Goal: Task Accomplishment & Management: Manage account settings

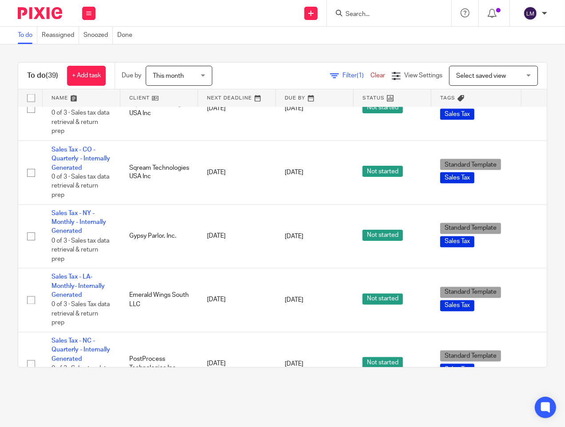
scroll to position [1184, 0]
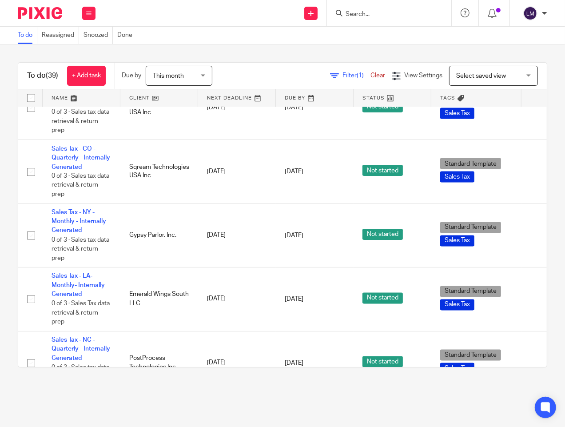
click at [150, 98] on link at bounding box center [159, 98] width 78 height 18
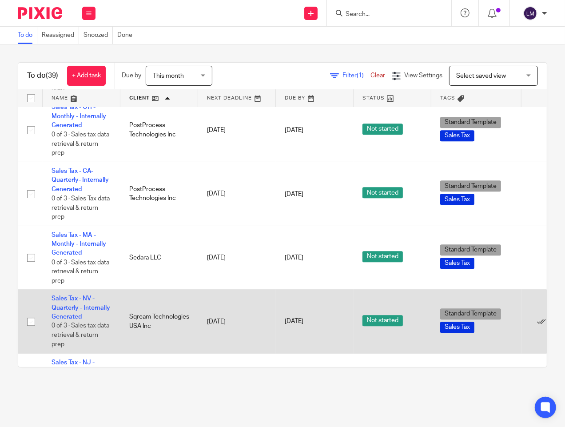
scroll to position [1777, 0]
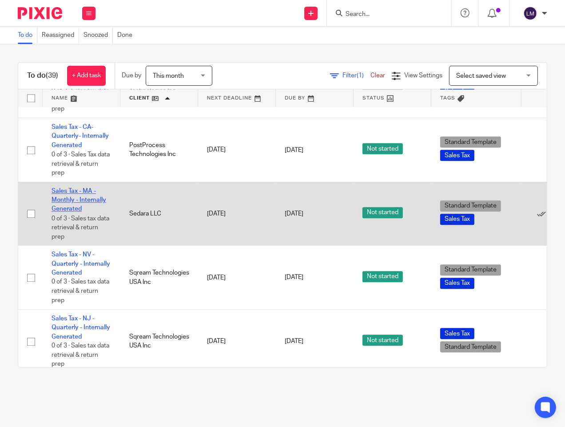
click at [79, 210] on link "Sales Tax - MA - Monthly - Internally Generated" at bounding box center [79, 200] width 55 height 24
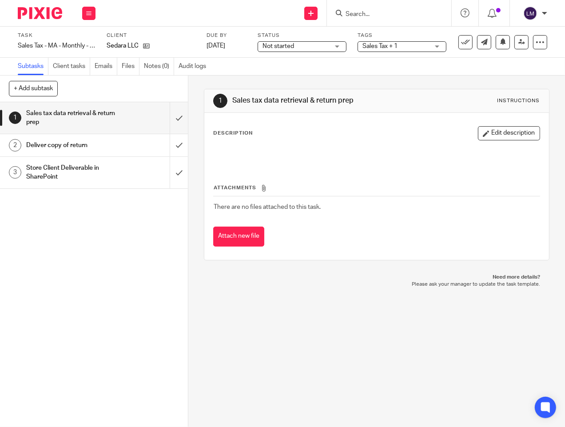
click at [343, 301] on div "1 Sales tax data retrieval & return prep Instructions Description Edit descript…" at bounding box center [376, 251] width 377 height 351
click at [162, 115] on input "submit" at bounding box center [94, 118] width 188 height 32
click at [169, 150] on input "submit" at bounding box center [94, 145] width 188 height 22
click at [165, 176] on input "submit" at bounding box center [94, 173] width 188 height 32
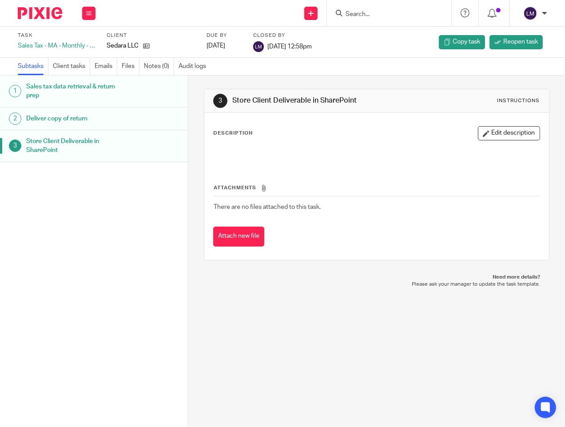
click at [48, 17] on img at bounding box center [40, 13] width 44 height 12
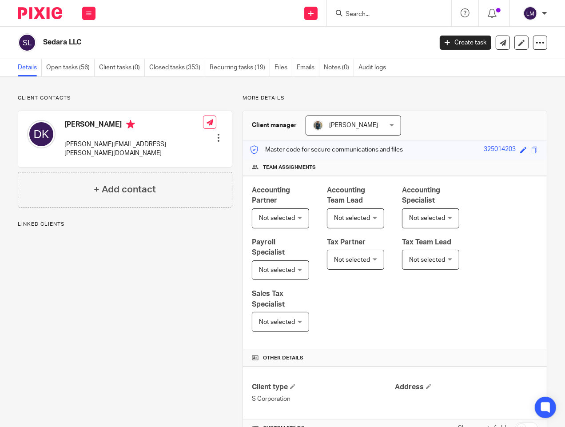
click at [175, 58] on div "Sedara LLC Create task Export data Merge Archive client" at bounding box center [282, 43] width 565 height 32
click at [178, 61] on link "Closed tasks (353)" at bounding box center [177, 67] width 56 height 17
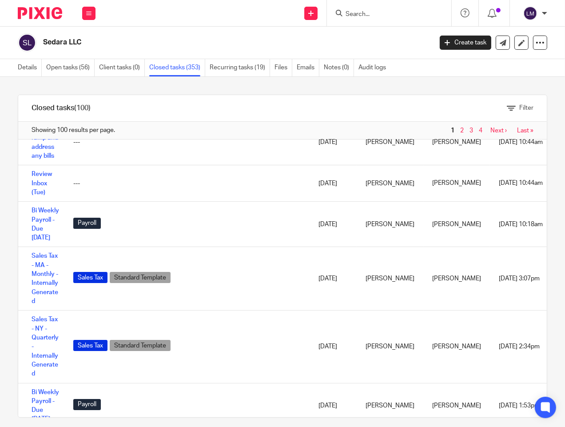
scroll to position [2355, 0]
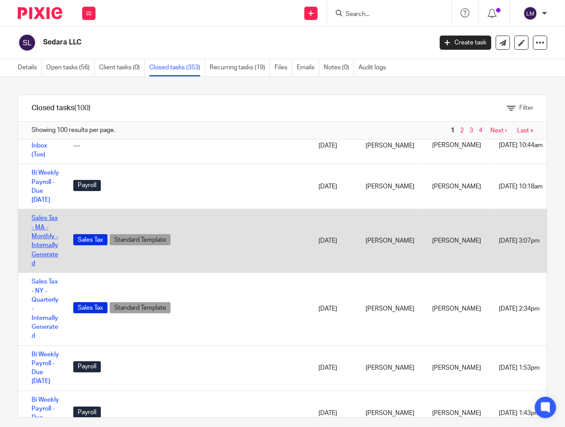
click at [38, 266] on link "Sales Tax - MA - Monthly - Internally Generated" at bounding box center [45, 241] width 27 height 52
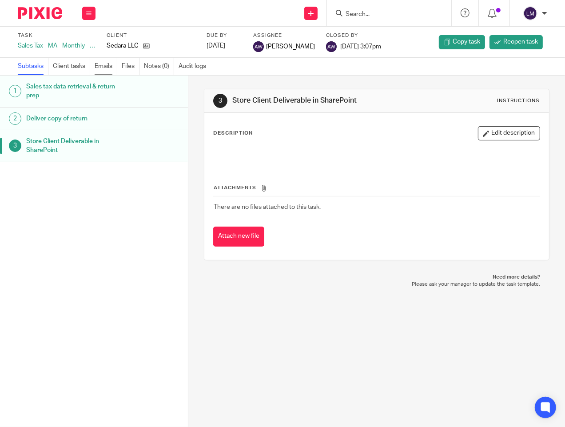
click at [105, 68] on link "Emails" at bounding box center [106, 66] width 23 height 17
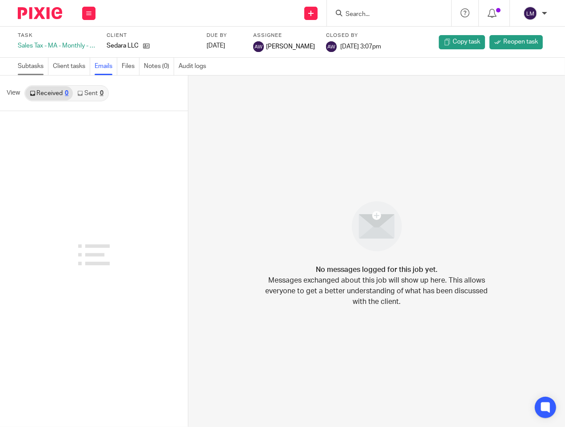
click at [44, 71] on link "Subtasks" at bounding box center [33, 66] width 31 height 17
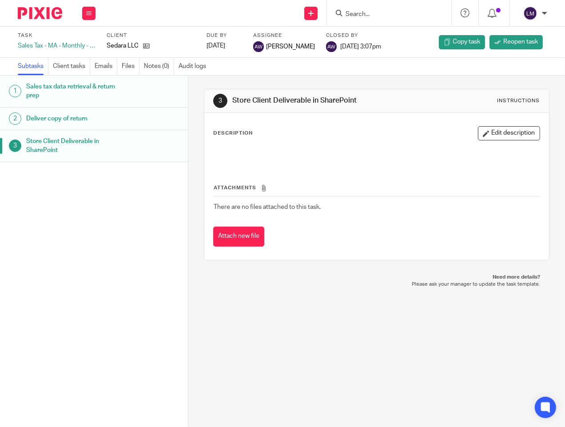
click at [77, 87] on h1 "Sales tax data retrieval & return prep" at bounding box center [77, 91] width 102 height 23
click at [84, 117] on h1 "Deliver copy of return" at bounding box center [77, 118] width 102 height 13
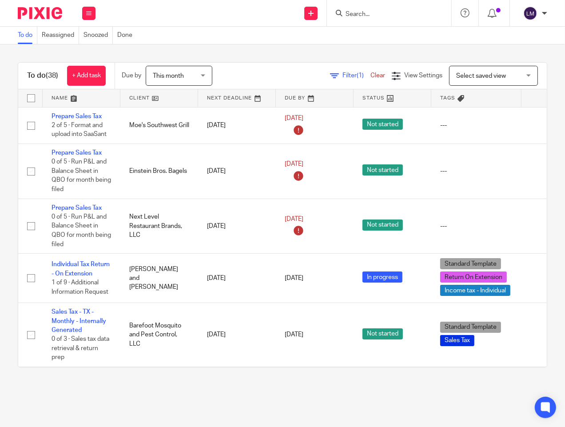
click at [148, 94] on link at bounding box center [159, 98] width 78 height 18
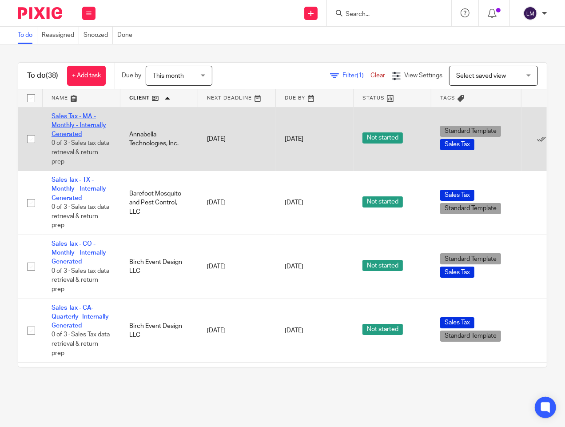
click at [84, 123] on link "Sales Tax - MA - Monthly - Internally Generated" at bounding box center [79, 125] width 55 height 24
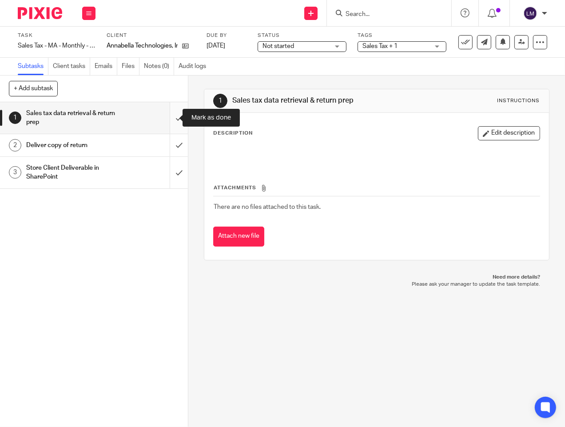
click at [171, 127] on input "submit" at bounding box center [94, 118] width 188 height 32
click at [171, 158] on input "submit" at bounding box center [94, 173] width 188 height 32
click at [174, 139] on input "submit" at bounding box center [94, 145] width 188 height 22
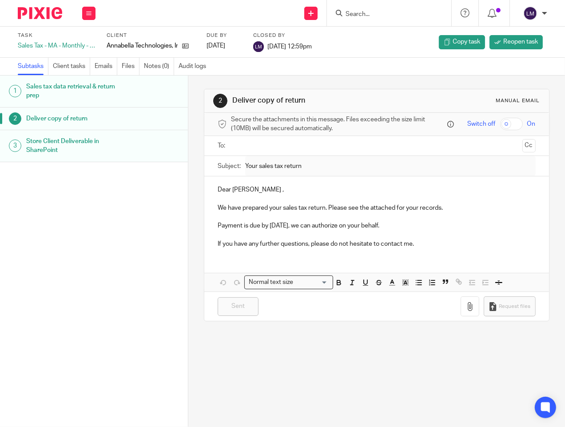
click at [302, 350] on div "2 Deliver copy of return Manual email Secure the attachments in this message. F…" at bounding box center [376, 251] width 377 height 351
click at [42, 17] on img at bounding box center [40, 13] width 44 height 12
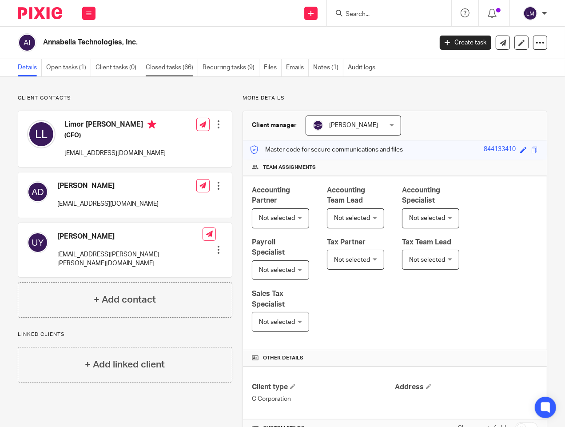
click at [165, 59] on link "Closed tasks (66)" at bounding box center [172, 67] width 52 height 17
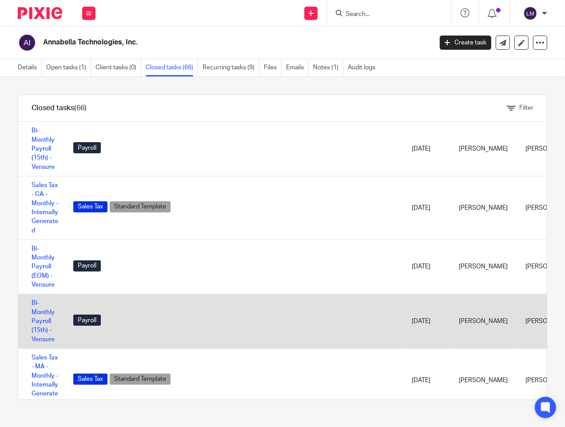
scroll to position [99, 0]
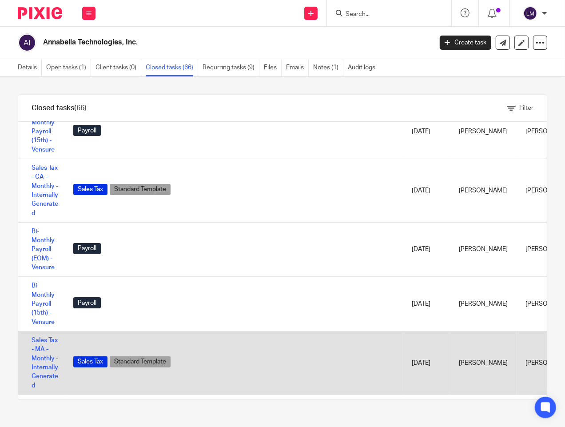
click at [39, 346] on td "Sales Tax - MA - Monthly - Internally Generated" at bounding box center [41, 363] width 46 height 64
click at [42, 362] on td "Sales Tax - MA - Monthly - Internally Generated" at bounding box center [41, 363] width 46 height 64
click at [37, 354] on td "Sales Tax - MA - Monthly - Internally Generated" at bounding box center [41, 363] width 46 height 64
click at [39, 349] on link "Sales Tax - MA - Monthly - Internally Generated" at bounding box center [45, 363] width 27 height 52
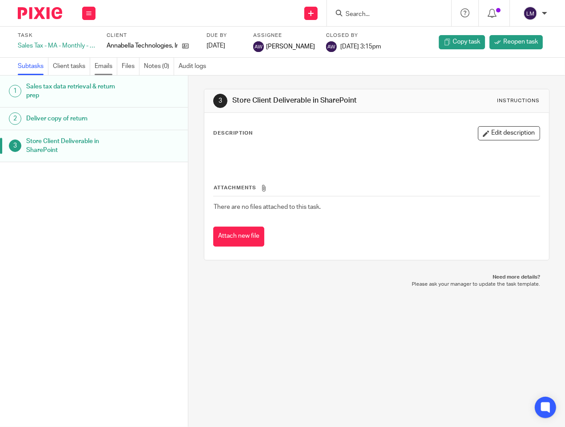
click at [107, 64] on link "Emails" at bounding box center [106, 66] width 23 height 17
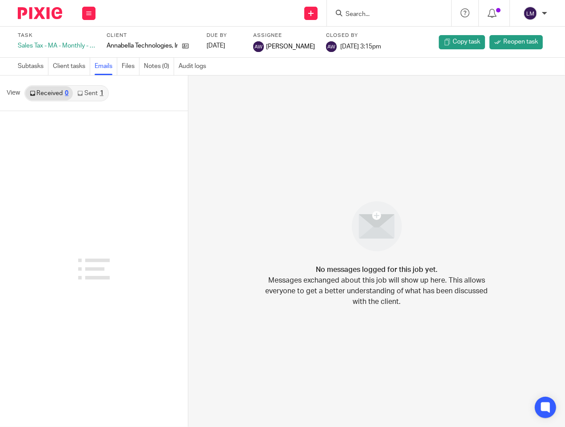
click at [82, 94] on icon at bounding box center [79, 93] width 5 height 5
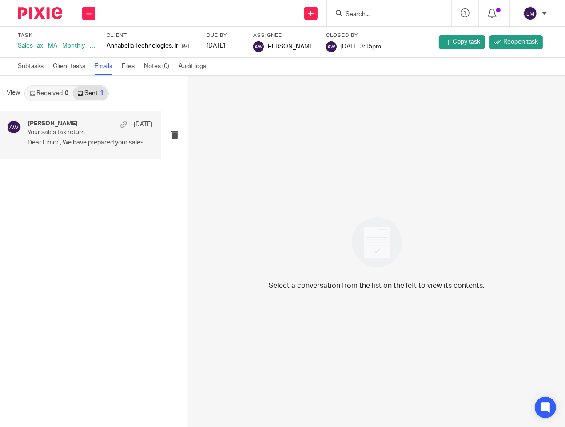
click at [91, 129] on p "Your sales tax return" at bounding box center [78, 133] width 100 height 8
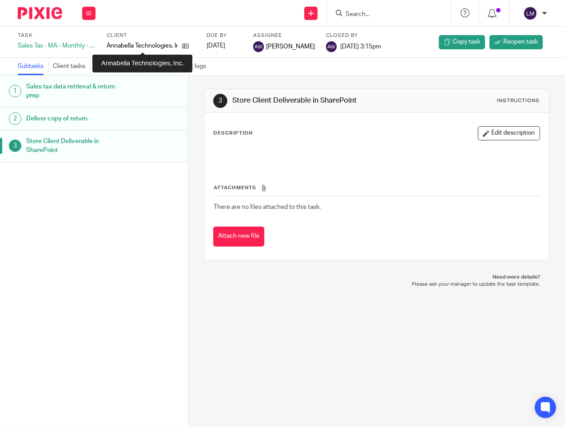
click at [145, 43] on p "Annabella Technologies, Inc." at bounding box center [142, 45] width 71 height 9
click at [187, 46] on icon at bounding box center [185, 46] width 7 height 7
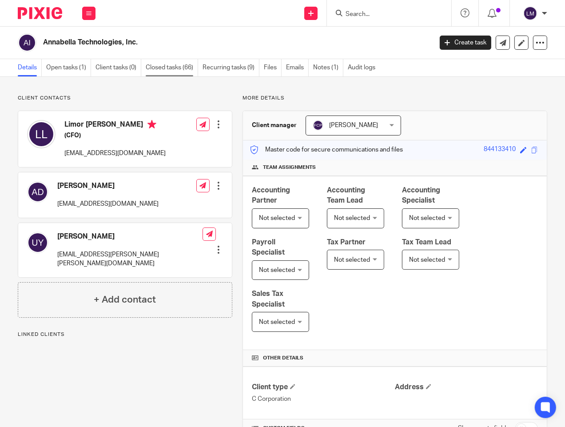
click at [161, 65] on link "Closed tasks (66)" at bounding box center [172, 67] width 52 height 17
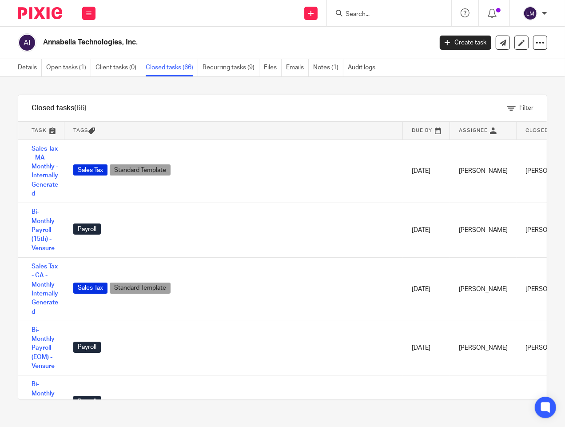
click at [78, 125] on th "Tags" at bounding box center [233, 131] width 338 height 18
click at [77, 129] on th "Tags" at bounding box center [233, 131] width 338 height 18
click at [91, 130] on icon at bounding box center [91, 130] width 7 height 7
click at [92, 131] on icon at bounding box center [91, 130] width 7 height 7
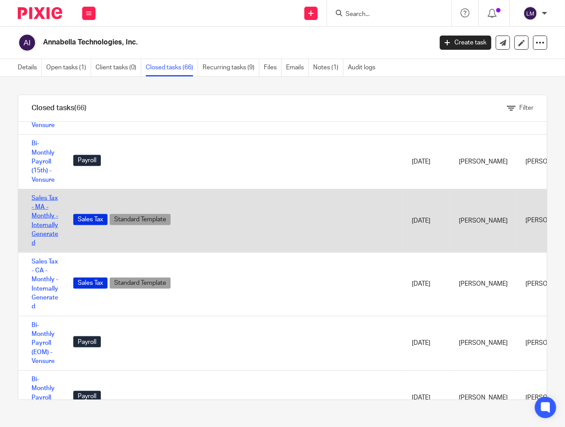
scroll to position [987, 0]
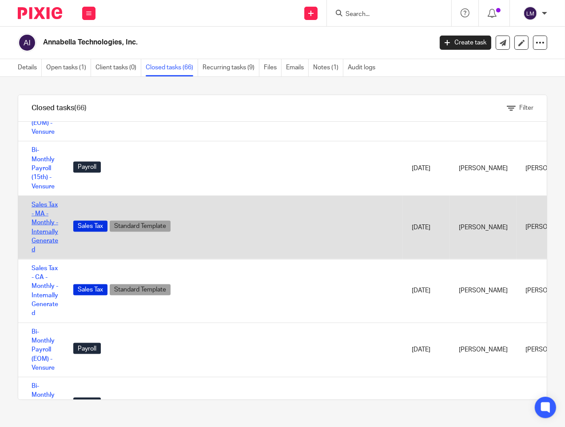
click at [40, 218] on link "Sales Tax - MA - Monthly - Internally Generated" at bounding box center [45, 228] width 27 height 52
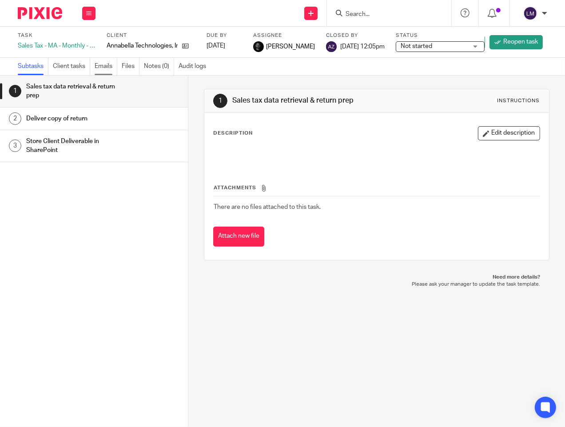
click at [116, 66] on link "Emails" at bounding box center [106, 66] width 23 height 17
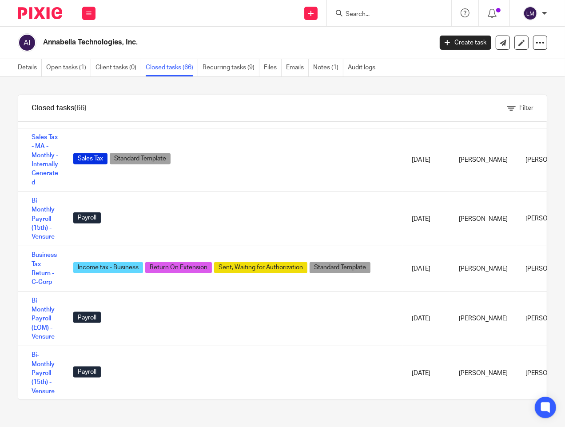
scroll to position [789, 0]
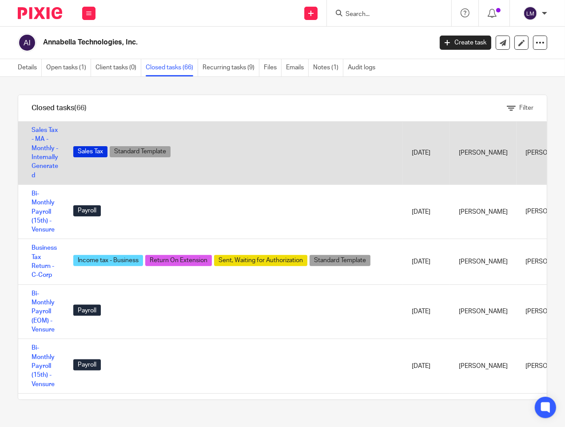
click at [28, 141] on td "Sales Tax - MA - Monthly - Internally Generated" at bounding box center [41, 153] width 46 height 64
click at [34, 151] on link "Sales Tax - MA - Monthly - Internally Generated" at bounding box center [45, 153] width 27 height 52
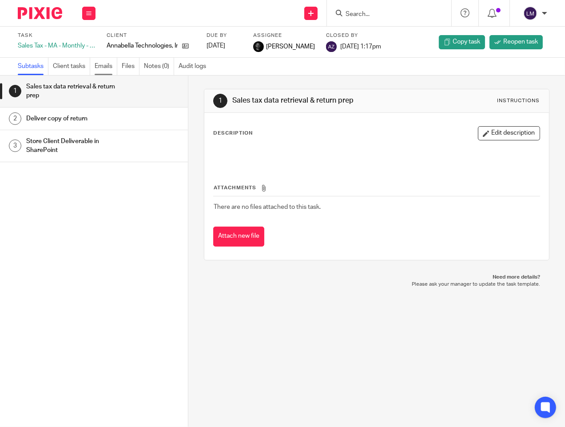
click at [108, 64] on link "Emails" at bounding box center [106, 66] width 23 height 17
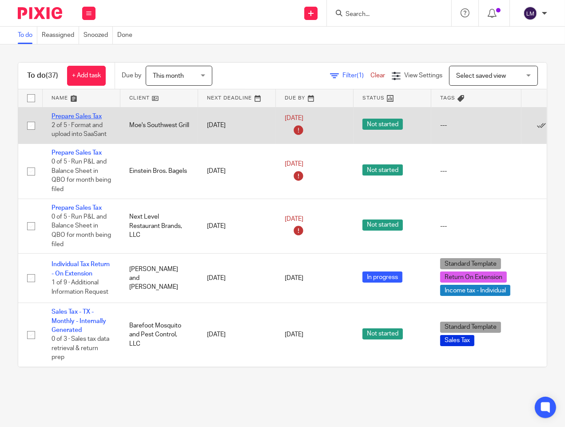
click at [78, 116] on link "Prepare Sales Tax" at bounding box center [77, 116] width 50 height 6
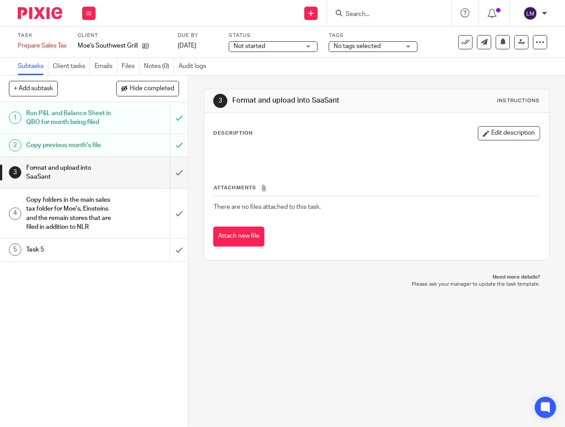
drag, startPoint x: 260, startPoint y: 52, endPoint x: 263, endPoint y: 47, distance: 6.4
click at [260, 52] on div "Task Prepare Sales Tax Save Prepare Sales Tax 2 /5 Client Moe's Southwest Grill…" at bounding box center [282, 42] width 565 height 31
click at [263, 47] on span "Not started" at bounding box center [250, 46] width 32 height 6
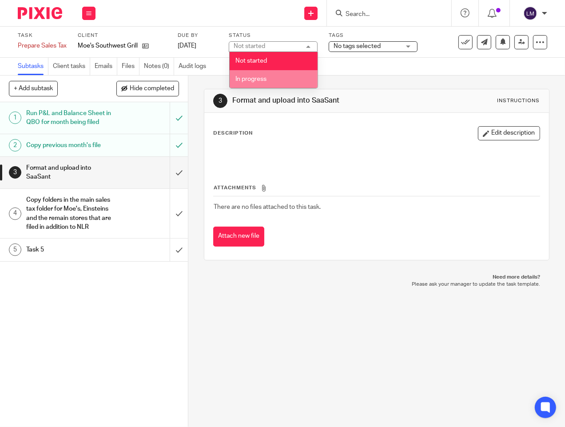
click at [270, 71] on li "In progress" at bounding box center [274, 79] width 88 height 18
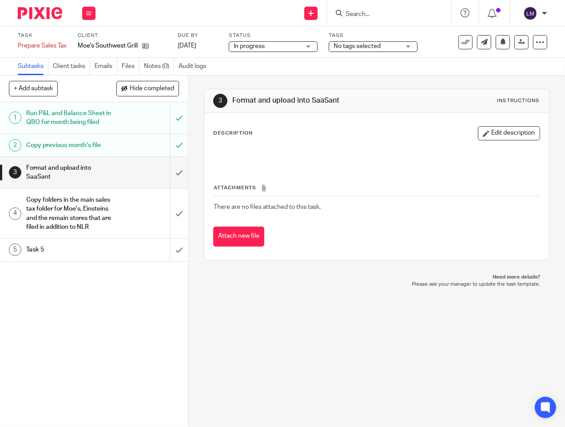
click at [48, 12] on img at bounding box center [40, 13] width 44 height 12
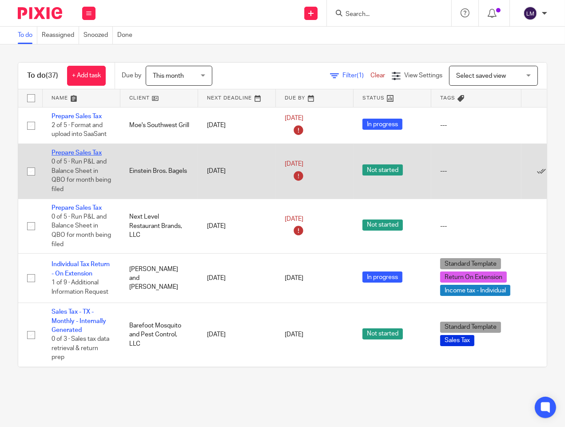
click at [86, 153] on link "Prepare Sales Tax" at bounding box center [77, 153] width 50 height 6
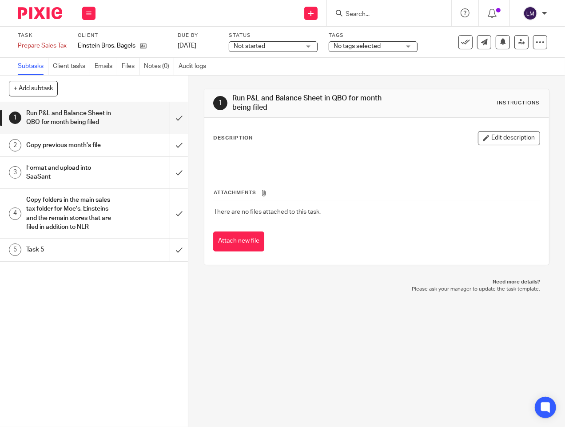
click at [254, 45] on span "Not started" at bounding box center [250, 46] width 32 height 6
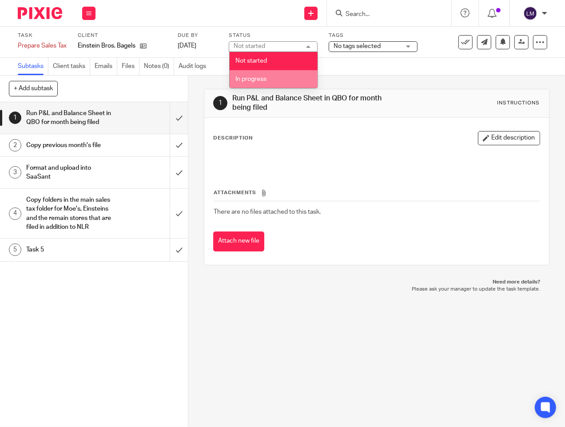
click at [260, 74] on li "In progress" at bounding box center [274, 79] width 88 height 18
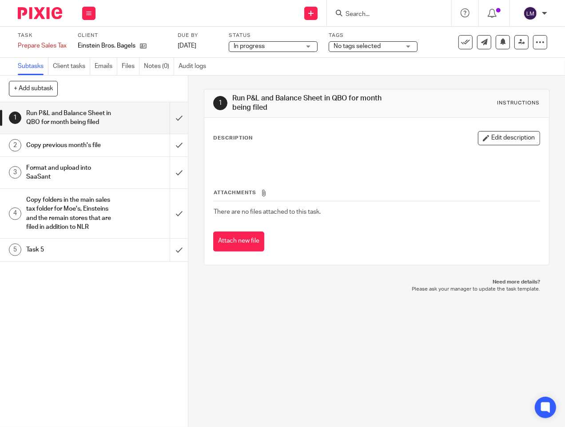
click at [39, 12] on img at bounding box center [40, 13] width 44 height 12
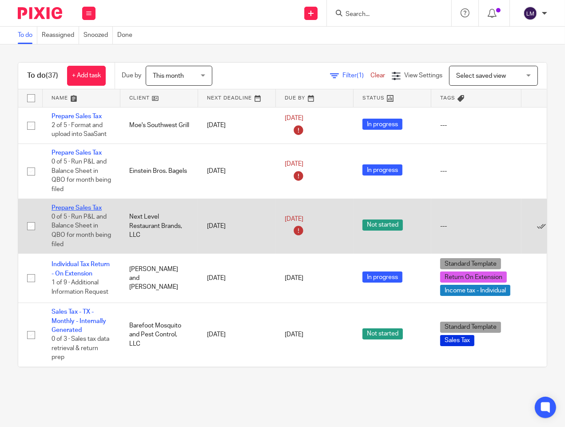
click at [72, 210] on link "Prepare Sales Tax" at bounding box center [77, 208] width 50 height 6
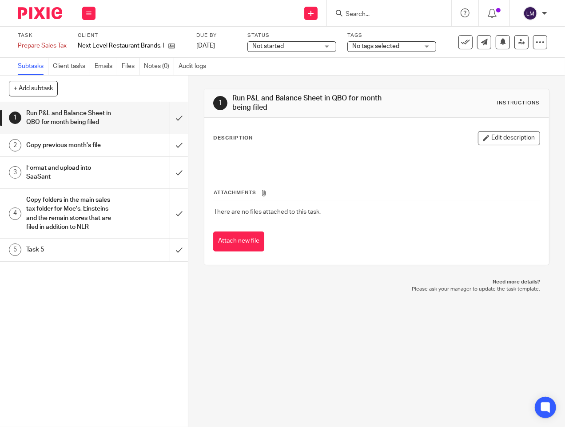
click at [43, 9] on img at bounding box center [40, 13] width 44 height 12
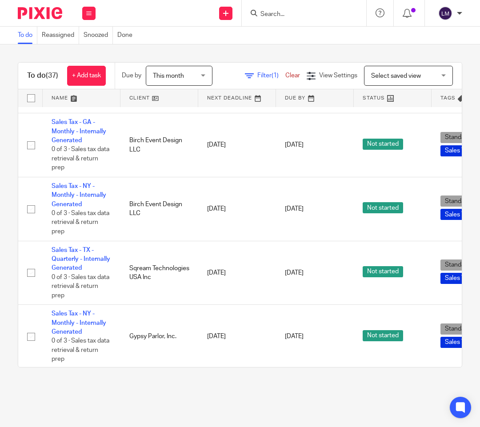
scroll to position [1332, 0]
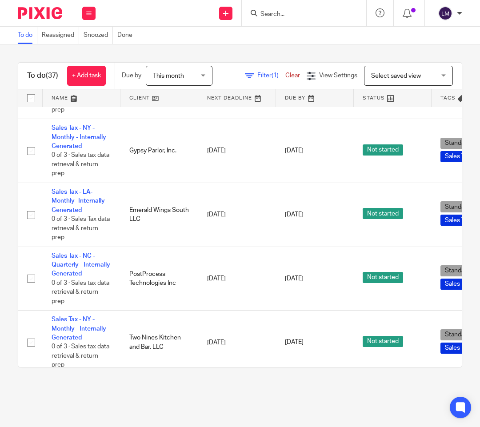
click at [44, 7] on img at bounding box center [40, 13] width 44 height 12
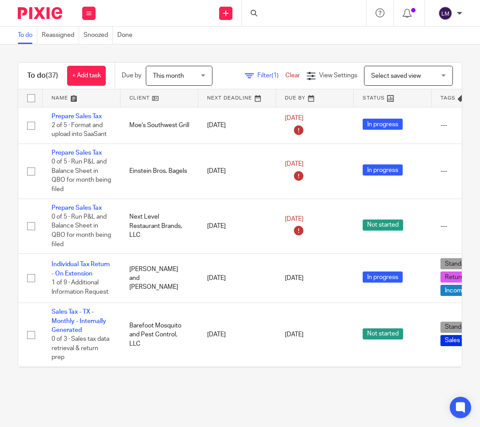
click at [148, 99] on link at bounding box center [159, 98] width 78 height 18
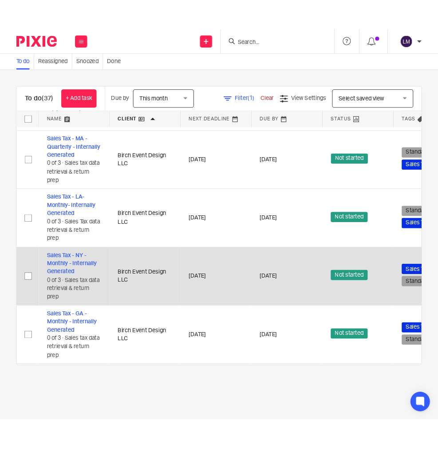
scroll to position [180, 0]
